Goal: Task Accomplishment & Management: Use online tool/utility

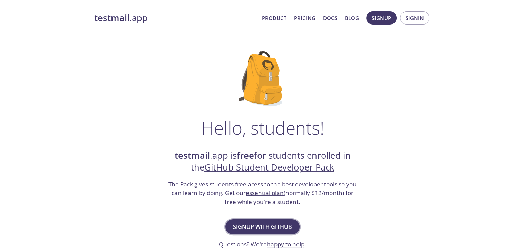
click at [264, 225] on span "Signup with GitHub" at bounding box center [262, 227] width 59 height 10
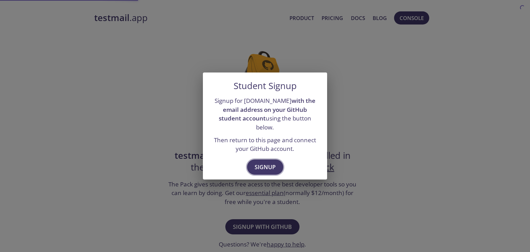
click at [272, 162] on span "Signup" at bounding box center [265, 167] width 21 height 10
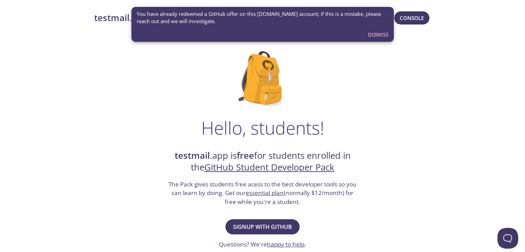
click at [371, 38] on span "Dismiss" at bounding box center [378, 34] width 20 height 9
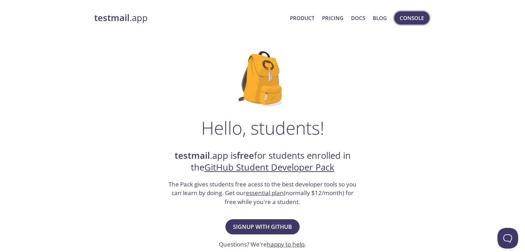
click at [400, 20] on span "Console" at bounding box center [412, 17] width 24 height 9
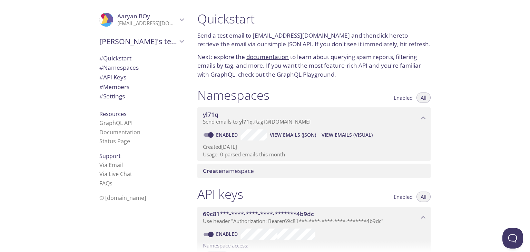
click at [133, 14] on span "Aaryan BOy" at bounding box center [133, 16] width 33 height 8
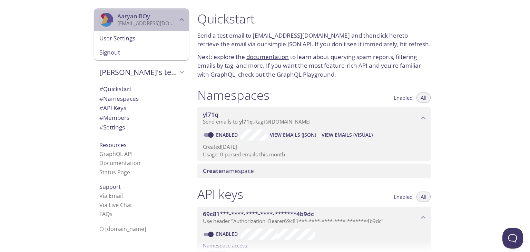
click at [144, 13] on span "Aaryan BOy" at bounding box center [147, 16] width 60 height 8
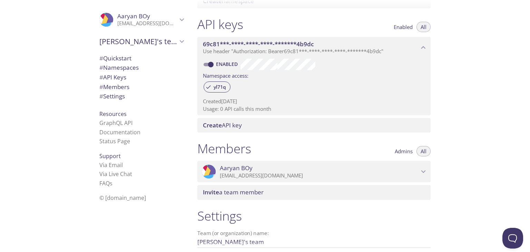
scroll to position [239, 0]
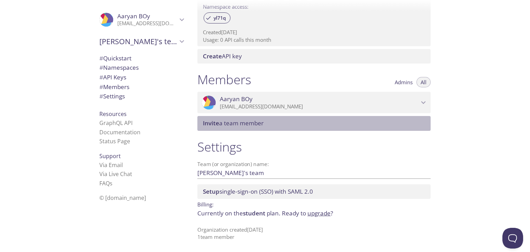
click at [253, 122] on span "Invite a team member" at bounding box center [233, 123] width 61 height 8
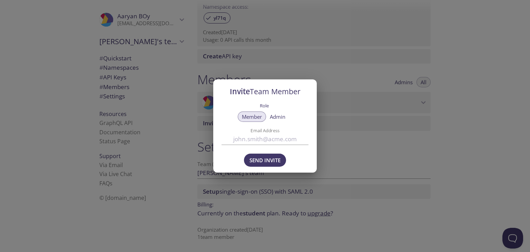
click at [462, 96] on div "Invite Team Member Role Member Admin Email Address Send Invite" at bounding box center [265, 126] width 530 height 252
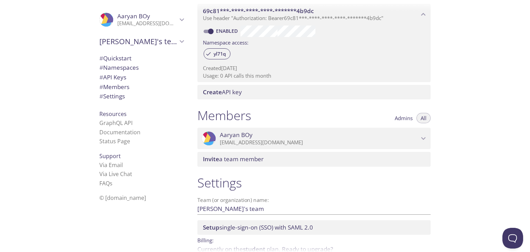
scroll to position [135, 0]
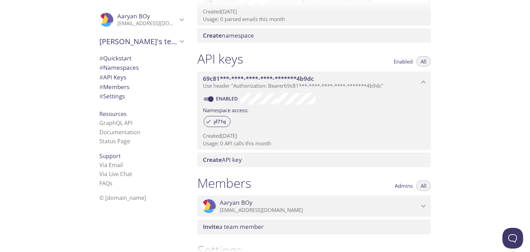
click at [236, 160] on span "Create API key" at bounding box center [222, 160] width 39 height 8
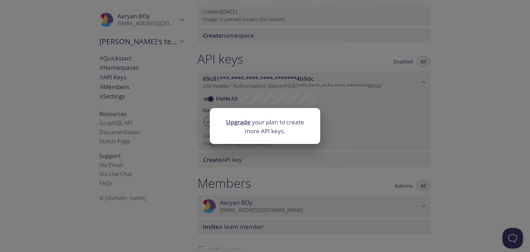
click at [469, 109] on div "Upgrade your plan to create more API keys." at bounding box center [265, 126] width 530 height 252
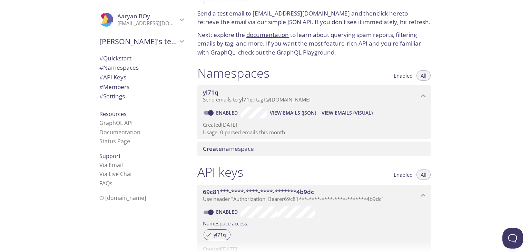
scroll to position [0, 0]
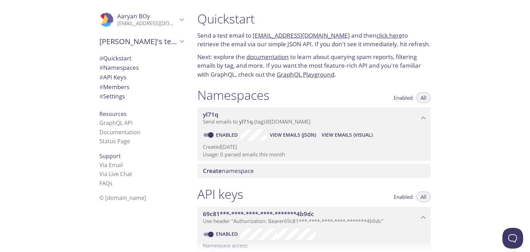
click at [461, 68] on div "Quickstart Send a test email to yl71q.test@inbox.testmail.app and then click he…" at bounding box center [361, 126] width 338 height 252
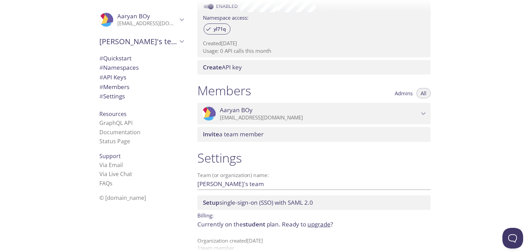
scroll to position [239, 0]
